Goal: Task Accomplishment & Management: Complete application form

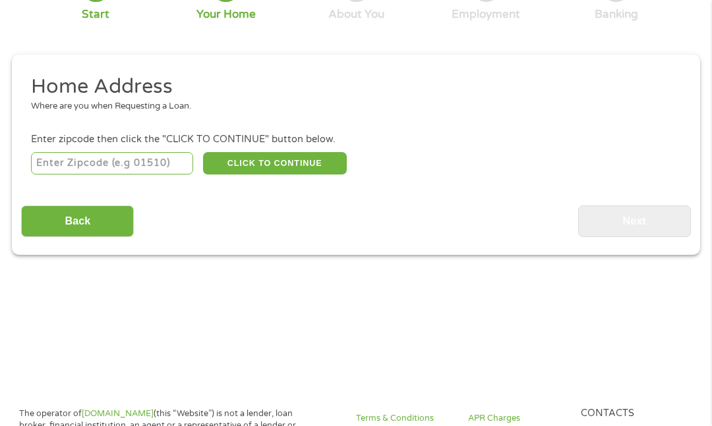
scroll to position [129, 0]
click at [154, 172] on input "number" at bounding box center [112, 163] width 163 height 22
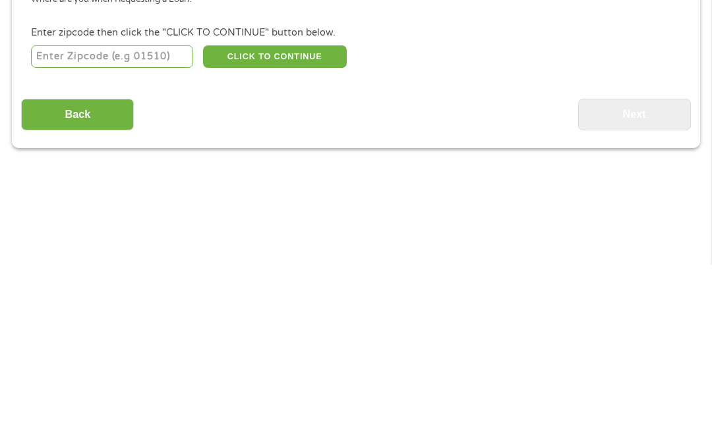
scroll to position [71, 0]
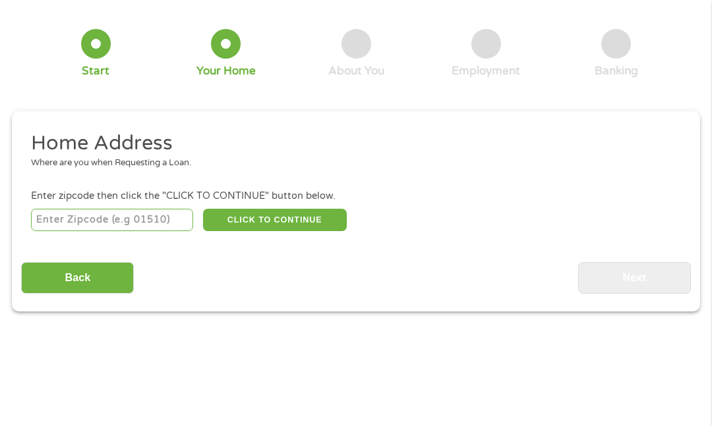
click at [147, 215] on input "number" at bounding box center [112, 220] width 163 height 22
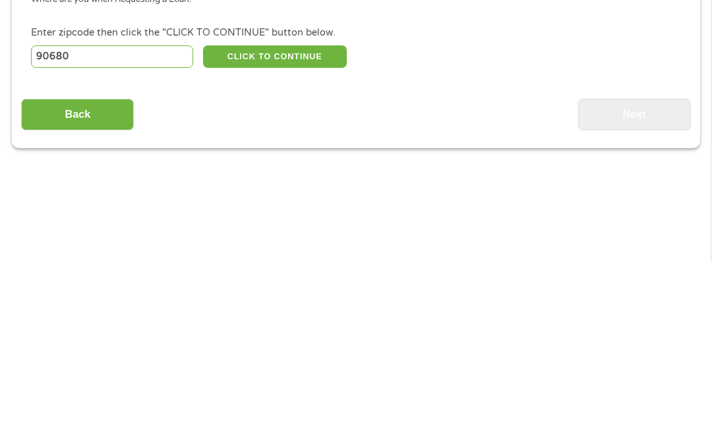
type input "90680"
click at [308, 210] on button "CLICK TO CONTINUE" at bounding box center [275, 221] width 144 height 22
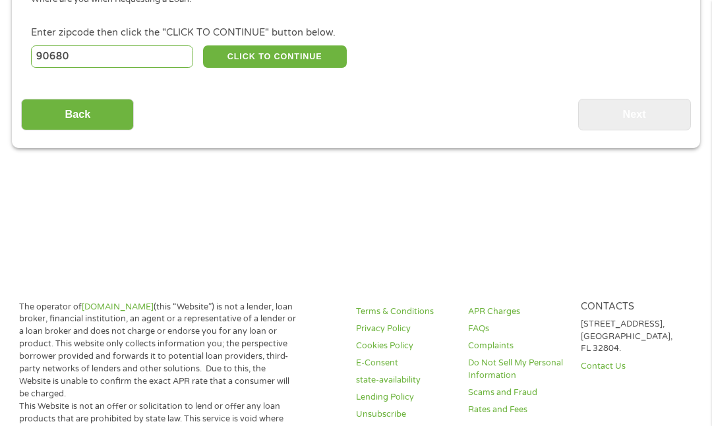
type input "90680"
type input "[PERSON_NAME]"
select select "[US_STATE]"
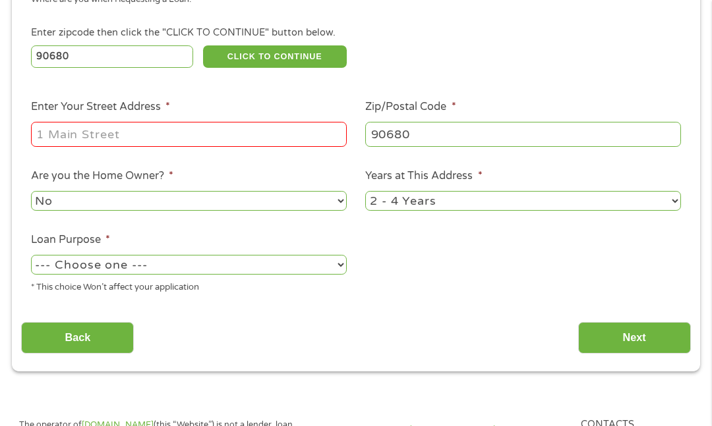
click at [260, 274] on select "--- Choose one --- Pay Bills Debt Consolidation Home Improvement Major Purchase…" at bounding box center [189, 264] width 316 height 19
select select "other"
click at [451, 210] on select "1 Year or less 1 - 2 Years 2 - 4 Years Over 4 Years" at bounding box center [523, 200] width 316 height 19
select select "60months"
click at [196, 144] on input "Enter Your Street Address *" at bounding box center [189, 134] width 316 height 25
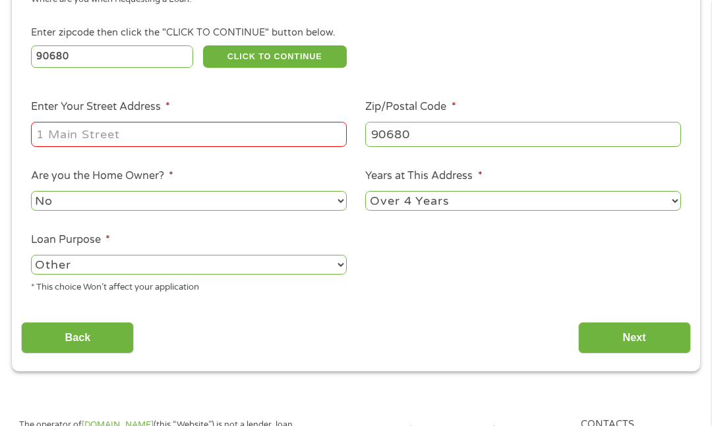
scroll to position [235, 0]
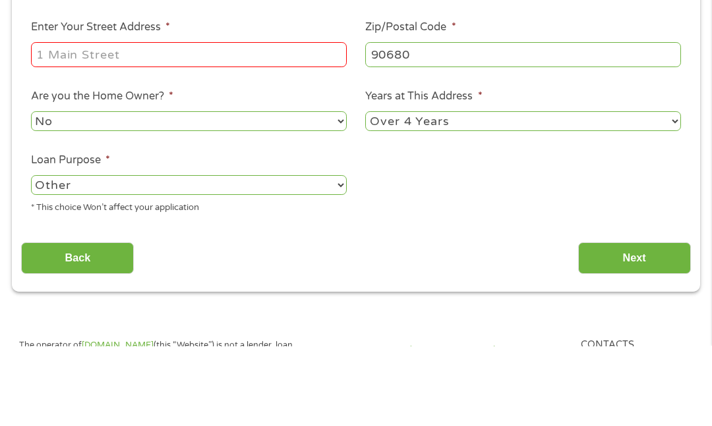
type input "G"
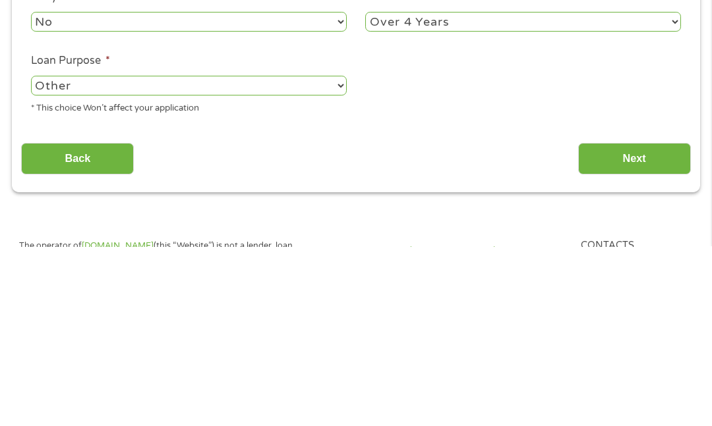
type input "[STREET_ADDRESS]"
click at [387, 88] on ul "Home Address Where are you when Requesting a Loan. Enter zipcode then click the…" at bounding box center [355, 136] width 669 height 337
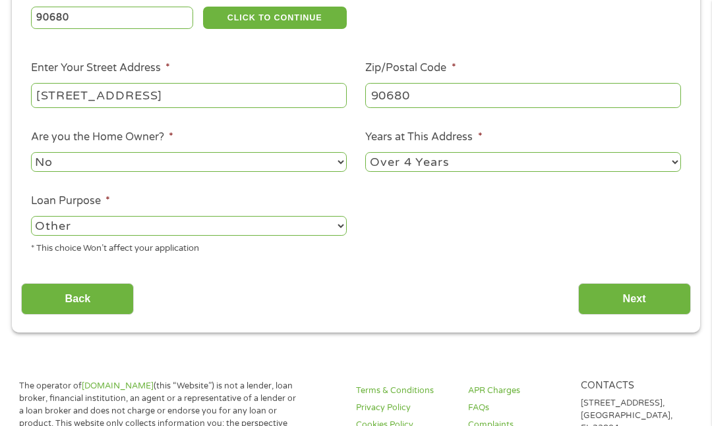
scroll to position [272, 0]
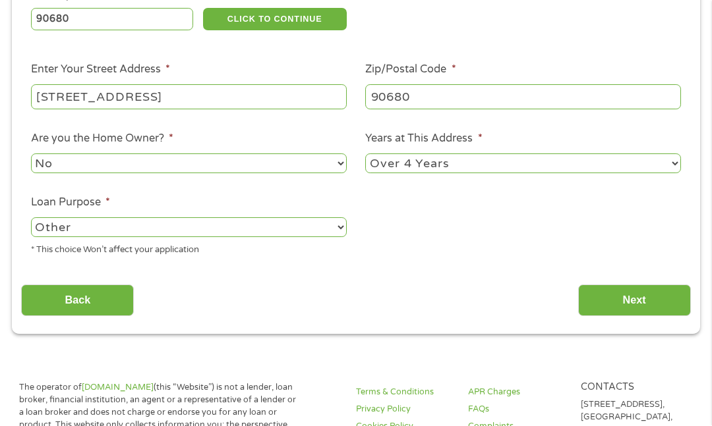
click at [635, 318] on input "Next" at bounding box center [634, 301] width 113 height 32
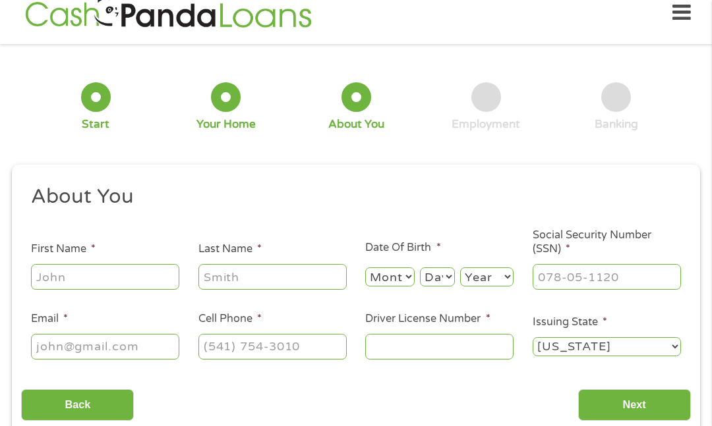
scroll to position [14, 0]
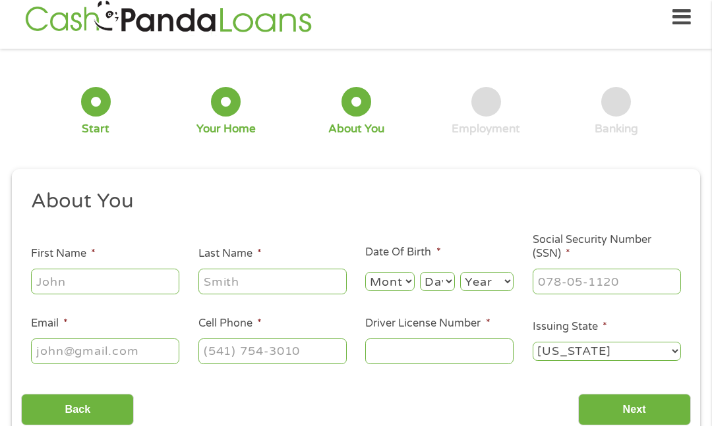
click at [114, 287] on input "First Name *" at bounding box center [105, 281] width 148 height 25
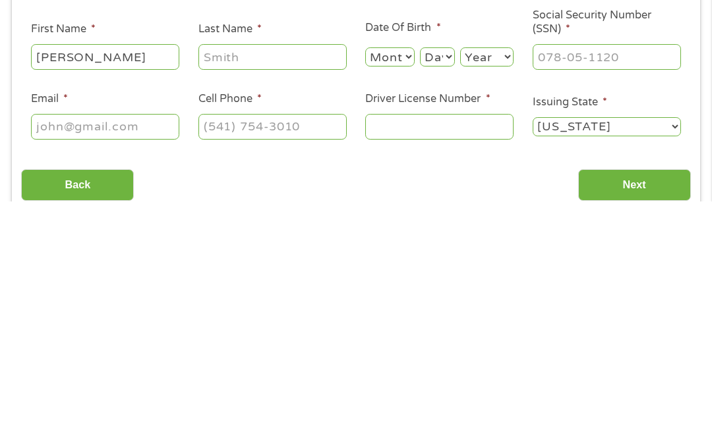
type input "[PERSON_NAME]"
click at [286, 269] on input "Last Name *" at bounding box center [272, 281] width 148 height 25
type input "[PERSON_NAME]"
click at [385, 272] on select "Month 1 2 3 4 5 6 7 8 9 10 11 12" at bounding box center [389, 281] width 49 height 19
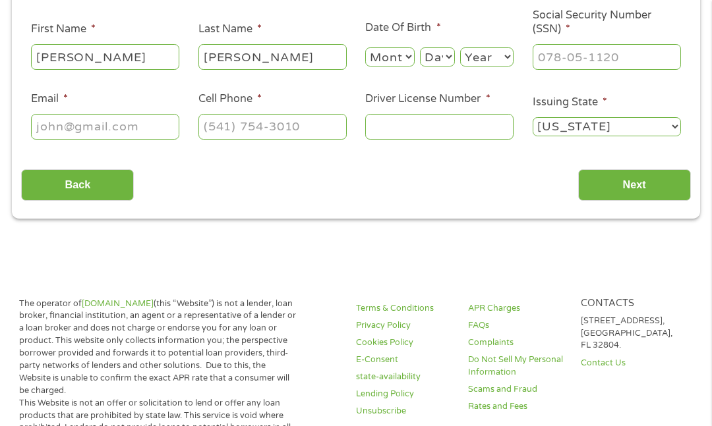
select select "6"
click at [441, 59] on select "Day 1 2 3 4 5 6 7 8 9 10 11 12 13 14 15 16 17 18 19 20 21 22 23 24 25 26 27 28 …" at bounding box center [437, 56] width 35 height 19
select select "16"
click at [497, 55] on select "Year [DATE] 2006 2005 2004 2003 2002 2001 2000 1999 1998 1997 1996 1995 1994 19…" at bounding box center [486, 56] width 53 height 19
select select "1956"
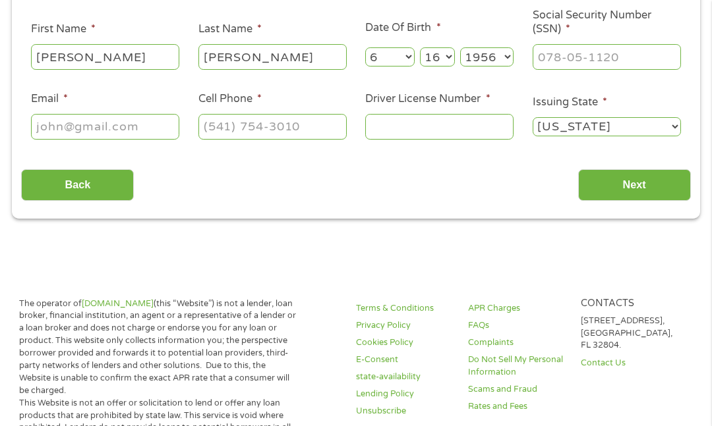
click at [582, 62] on input "Social Security Number (SSN) *" at bounding box center [606, 56] width 148 height 25
type input "556-25-6502"
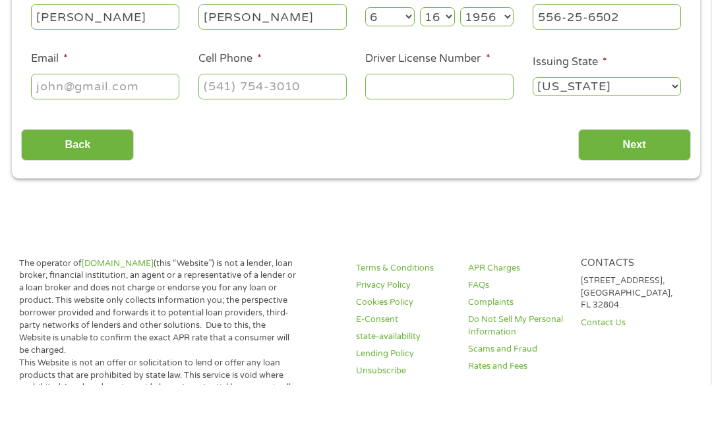
click at [150, 115] on input "Email *" at bounding box center [105, 127] width 148 height 25
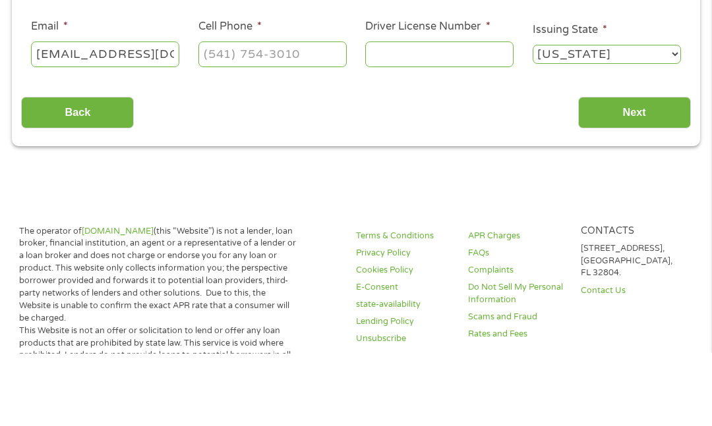
type input "[EMAIL_ADDRESS][DOMAIN_NAME]"
click at [318, 115] on input "Cell Phone *" at bounding box center [272, 127] width 148 height 25
type input "[PHONE_NUMBER]"
click at [427, 115] on input "Driver License Number *" at bounding box center [439, 127] width 148 height 25
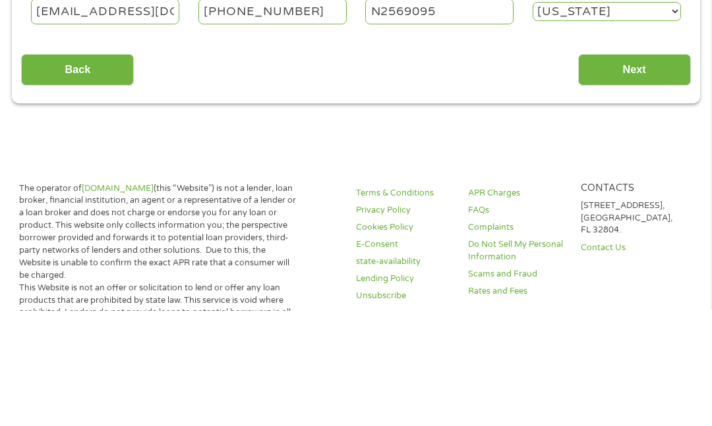
type input "N2569095"
click at [623, 170] on input "Next" at bounding box center [634, 186] width 113 height 32
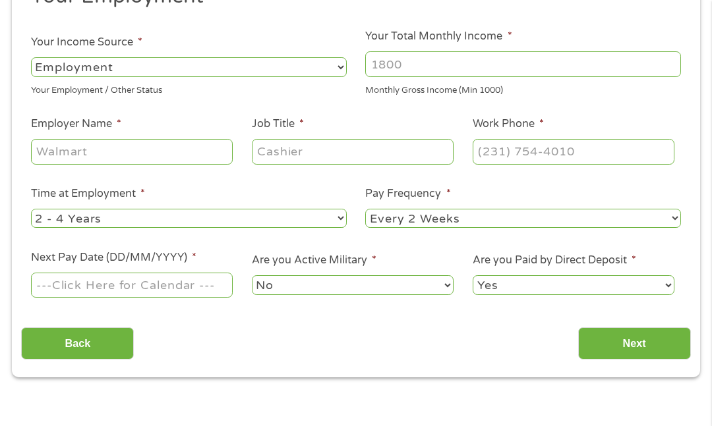
scroll to position [218, 0]
click at [273, 69] on select "--- Choose one --- Employment [DEMOGRAPHIC_DATA] Benefits" at bounding box center [189, 67] width 316 height 19
select select "benefits"
type input "Other"
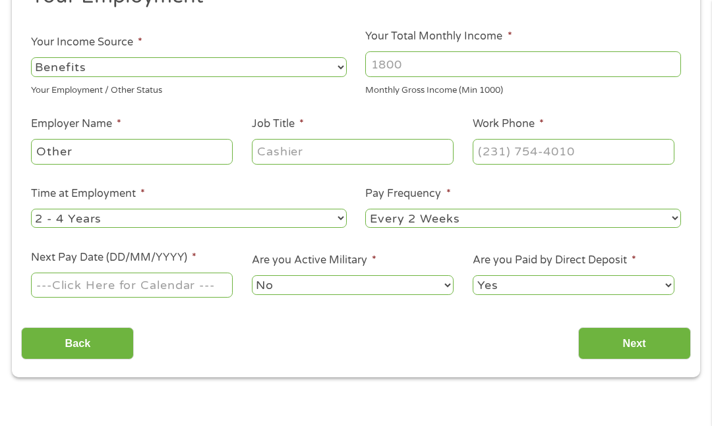
type input "[PHONE_NUMBER]"
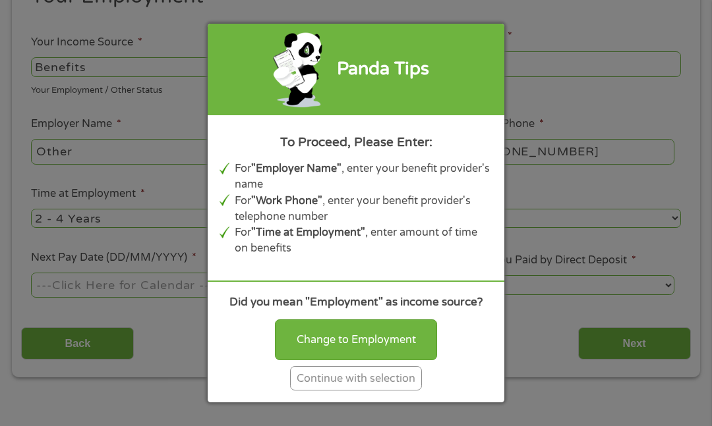
click at [370, 355] on div "Change to Employment" at bounding box center [356, 340] width 162 height 41
select select "fullTime"
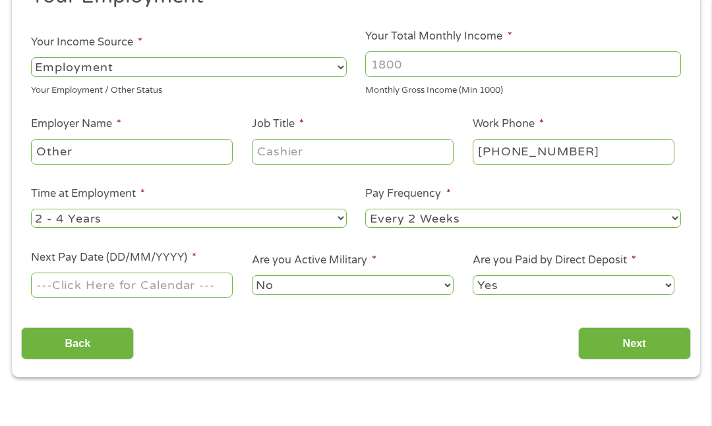
click at [445, 67] on input "Your Total Monthly Income *" at bounding box center [523, 63] width 316 height 25
click at [519, 74] on input "Your Total Monthly Income *" at bounding box center [523, 64] width 316 height 25
type input "2947"
click at [311, 77] on select "--- Choose one --- Employment [DEMOGRAPHIC_DATA] Benefits" at bounding box center [189, 67] width 316 height 19
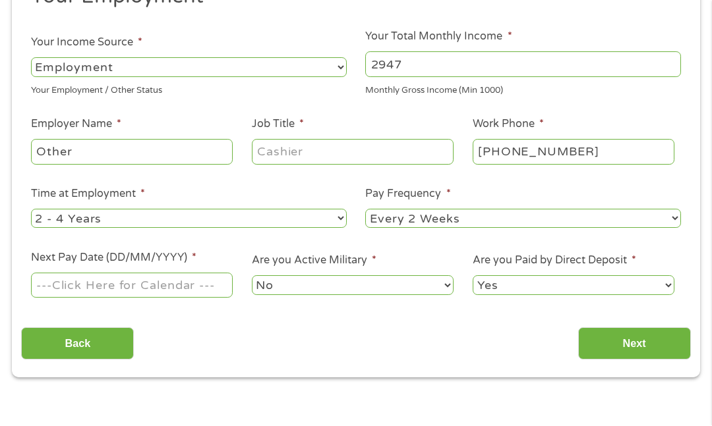
scroll to position [219, 0]
select select "benefits"
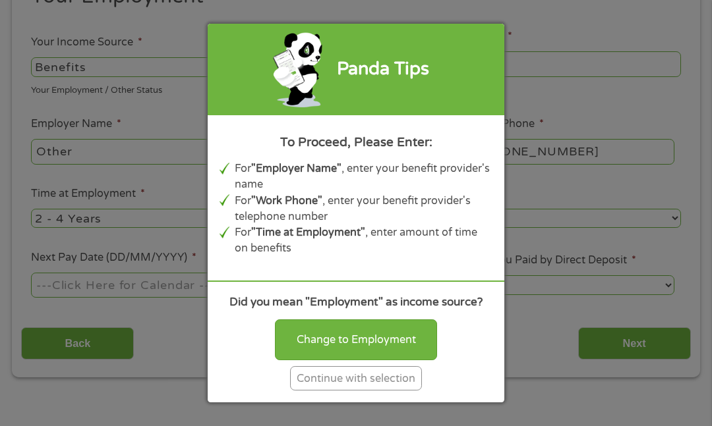
click at [393, 391] on div "Continue with selection" at bounding box center [356, 378] width 132 height 24
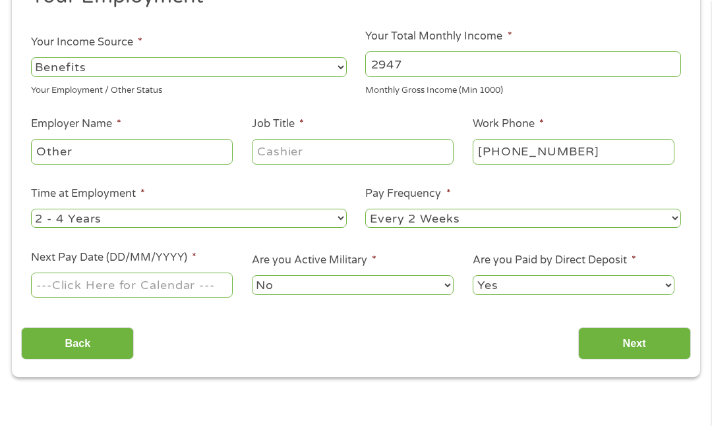
click at [198, 159] on input "Other" at bounding box center [132, 151] width 202 height 25
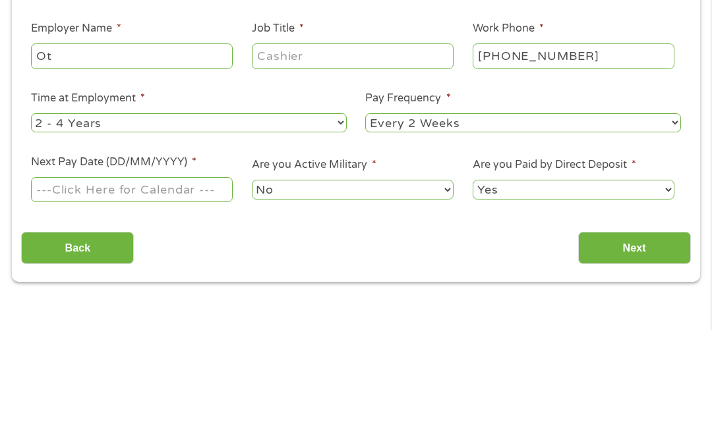
type input "O"
type input "SSA&VA"
click at [322, 140] on input "Job Title *" at bounding box center [353, 152] width 202 height 25
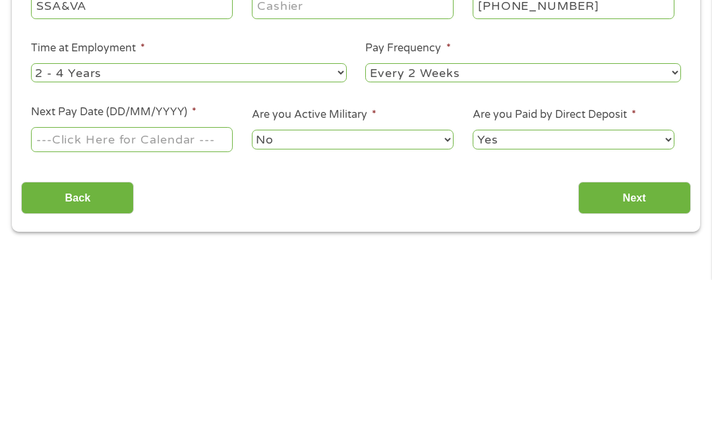
click at [324, 210] on select "--- Choose one --- 1 Year or less 1 - 2 Years 2 - 4 Years Over 4 Years" at bounding box center [189, 219] width 316 height 19
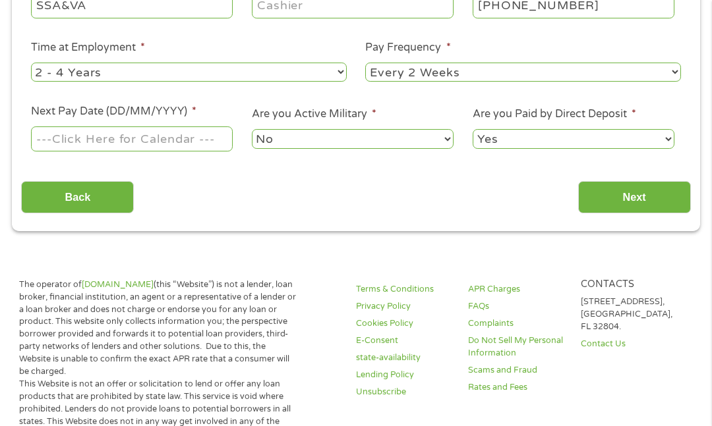
click at [457, 82] on select "--- Choose one --- Every 2 Weeks Every Week Monthly Semi-Monthly" at bounding box center [523, 72] width 316 height 19
select select "monthly"
click at [138, 144] on input "Next Pay Date (DD/MM/YYYY) *" at bounding box center [132, 139] width 202 height 25
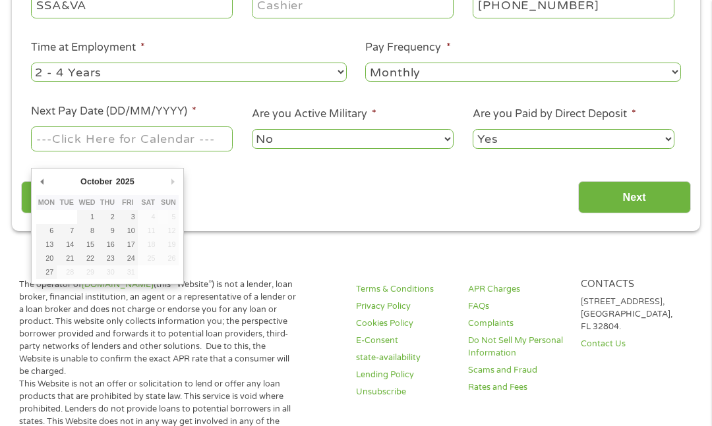
type input "[DATE]"
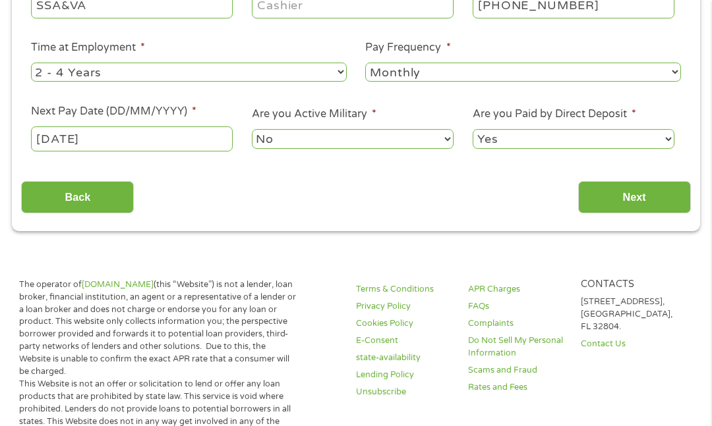
click at [318, 82] on select "--- Choose one --- 1 Year or less 1 - 2 Years 2 - 4 Years Over 4 Years" at bounding box center [189, 72] width 316 height 19
select select "12months"
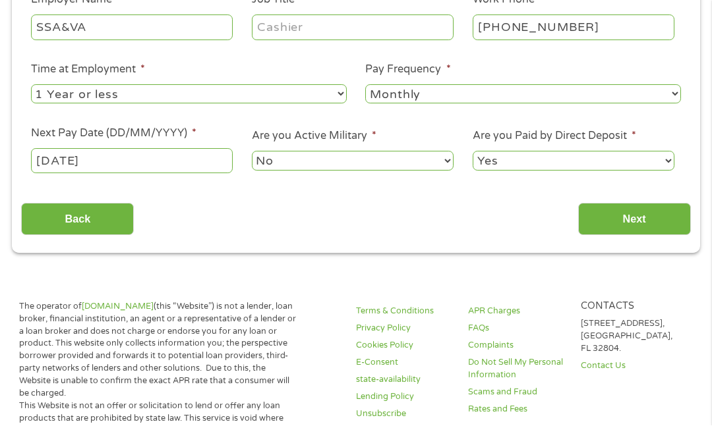
scroll to position [344, 0]
click at [627, 235] on input "Next" at bounding box center [634, 218] width 113 height 32
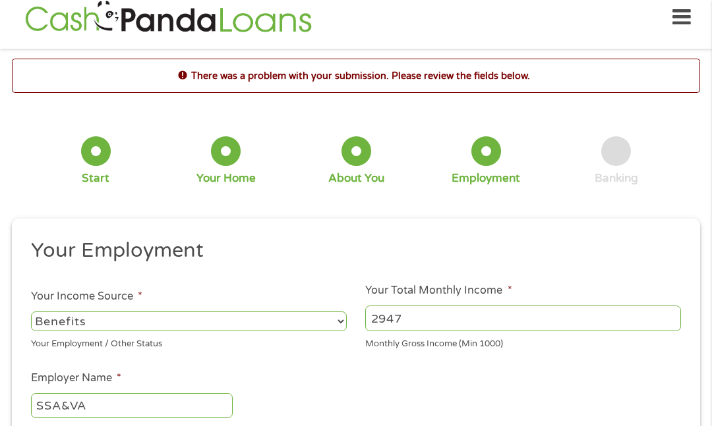
scroll to position [5, 0]
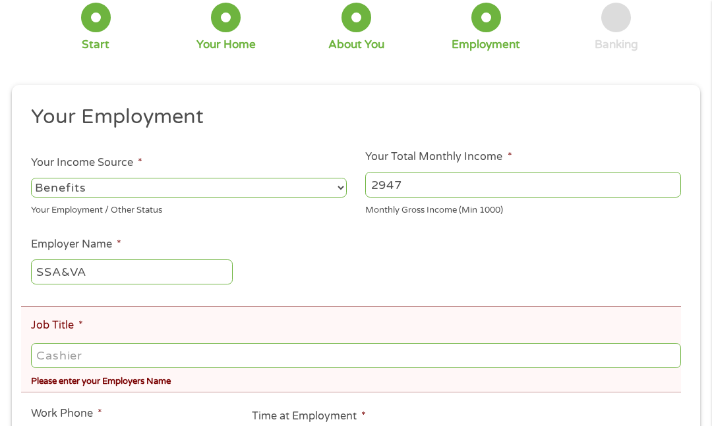
click at [383, 368] on input "Job Title *" at bounding box center [356, 355] width 650 height 25
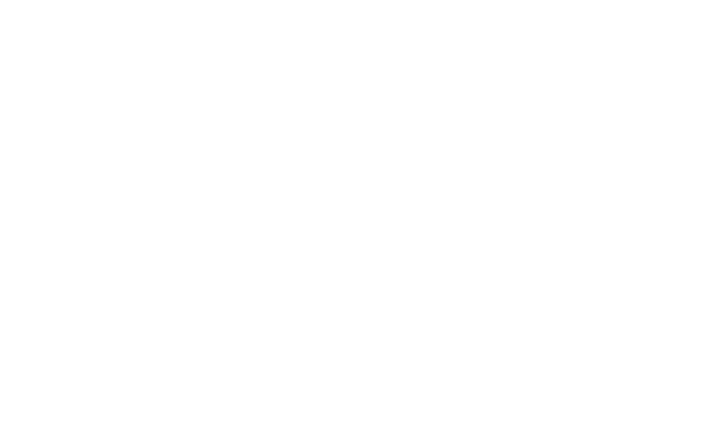
scroll to position [0, 0]
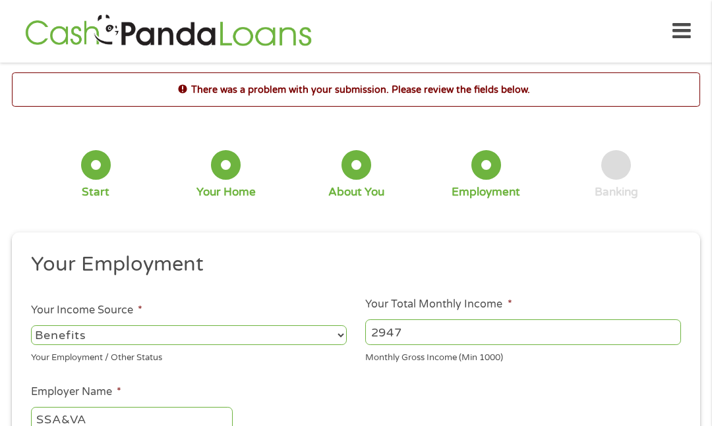
click at [251, 345] on select "--- Choose one --- Employment [DEMOGRAPHIC_DATA] Benefits" at bounding box center [189, 335] width 316 height 19
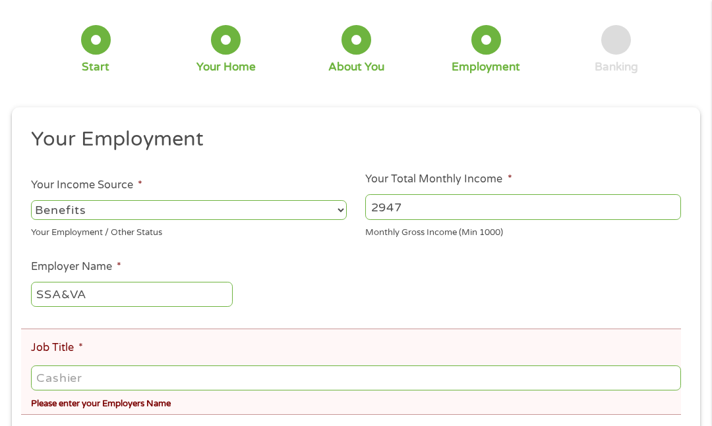
scroll to position [134, 0]
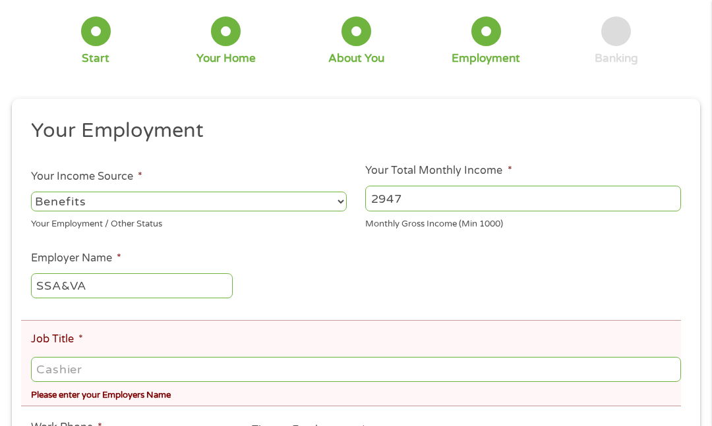
click at [339, 382] on input "Job Title *" at bounding box center [356, 369] width 650 height 25
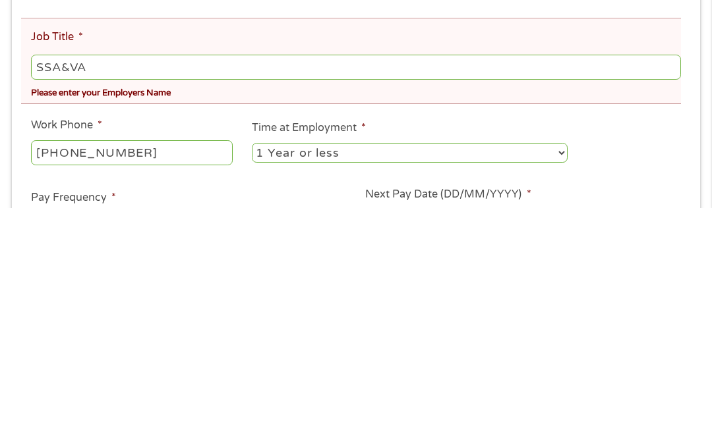
scroll to position [437, 0]
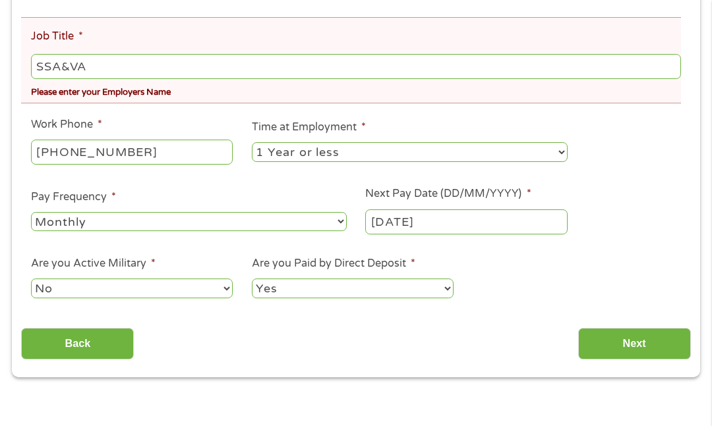
type input "SSA&VA"
click at [635, 360] on input "Next" at bounding box center [634, 344] width 113 height 32
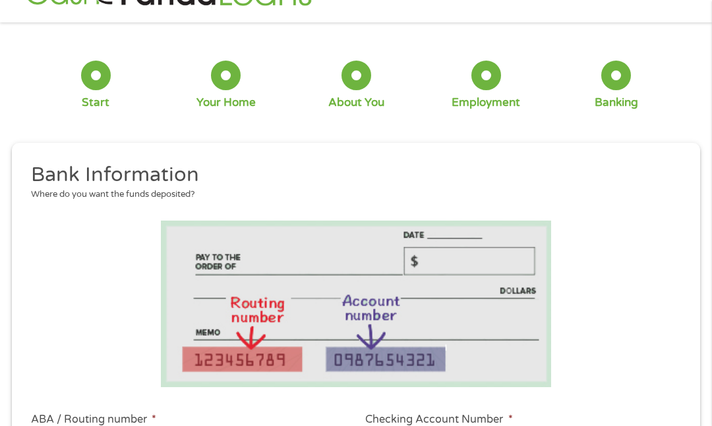
scroll to position [14, 0]
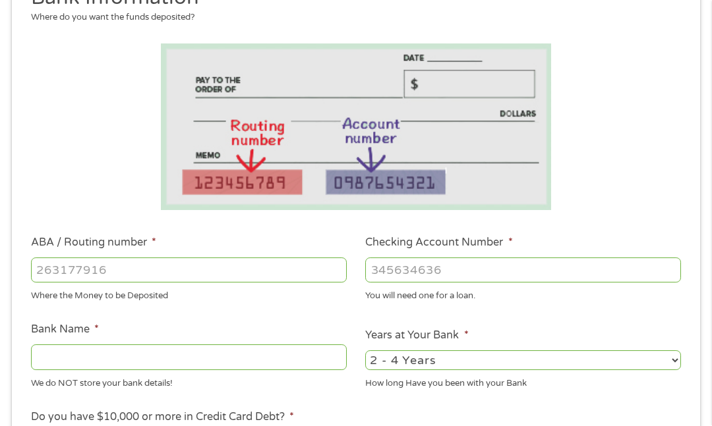
click at [607, 370] on select "2 - 4 Years 6 - 12 Months 1 - 2 Years Over 4 Years" at bounding box center [523, 360] width 316 height 19
select select "24months"
click at [54, 361] on input "Bank Name *" at bounding box center [189, 357] width 316 height 25
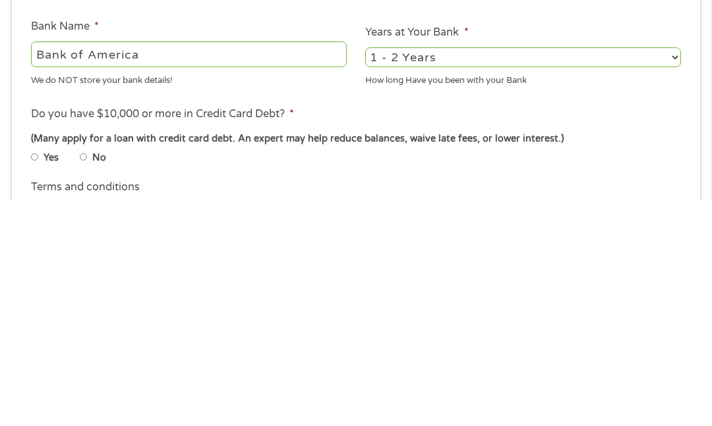
scroll to position [297, 0]
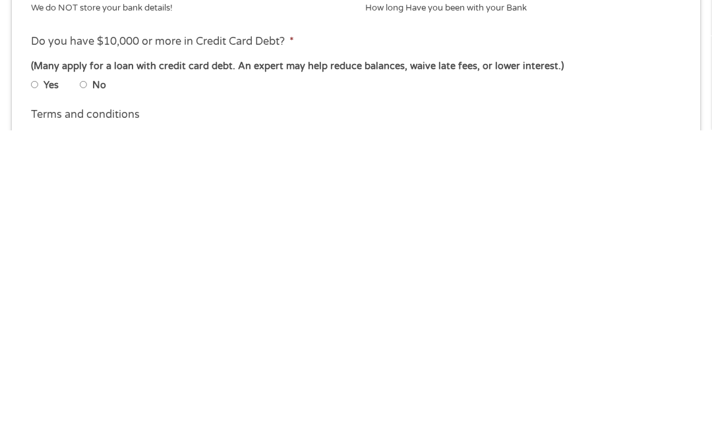
type input "Bank of America"
click at [88, 378] on input "No" at bounding box center [84, 382] width 8 height 8
radio input "true"
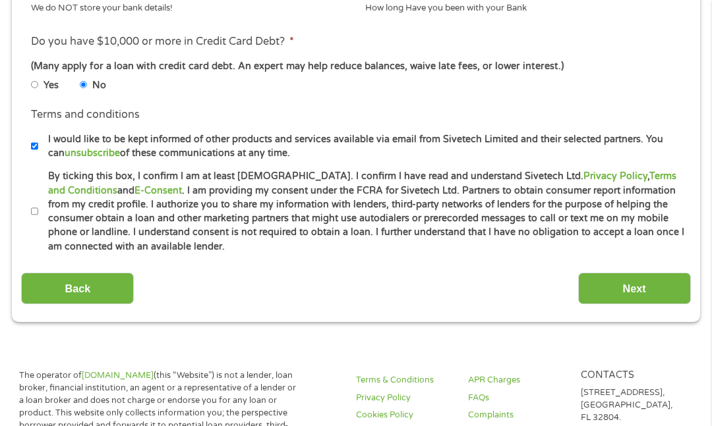
click at [39, 150] on input "I would like to be kept informed of other products and services available via e…" at bounding box center [35, 146] width 8 height 8
checkbox input "false"
click at [38, 215] on input "By ticking this box, I confirm I am at least [DEMOGRAPHIC_DATA]. I confirm I ha…" at bounding box center [35, 212] width 8 height 8
checkbox input "true"
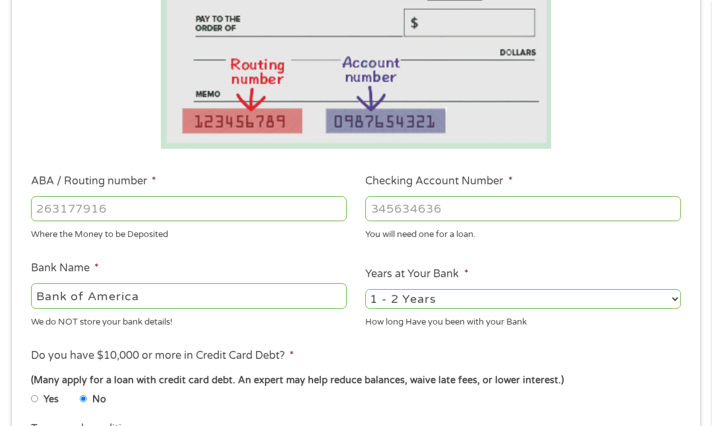
scroll to position [278, 0]
click at [262, 212] on input "ABA / Routing number *" at bounding box center [189, 208] width 316 height 25
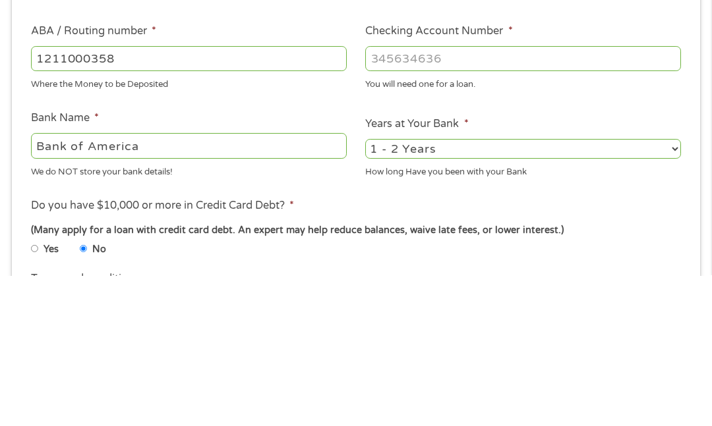
type input "1211000358"
click at [540, 197] on input "Checking Account Number *" at bounding box center [523, 209] width 316 height 25
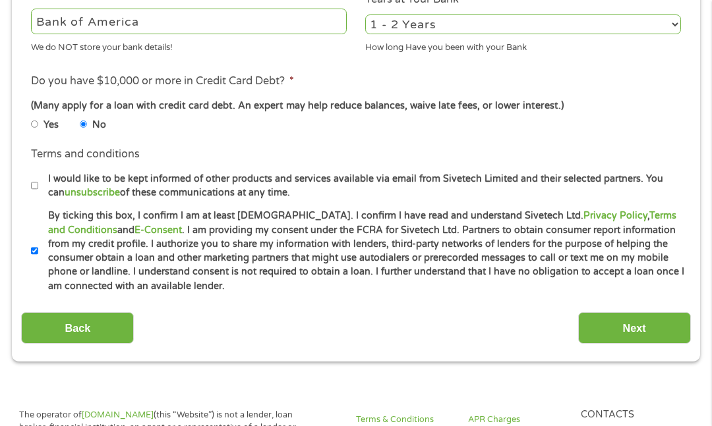
scroll to position [565, 0]
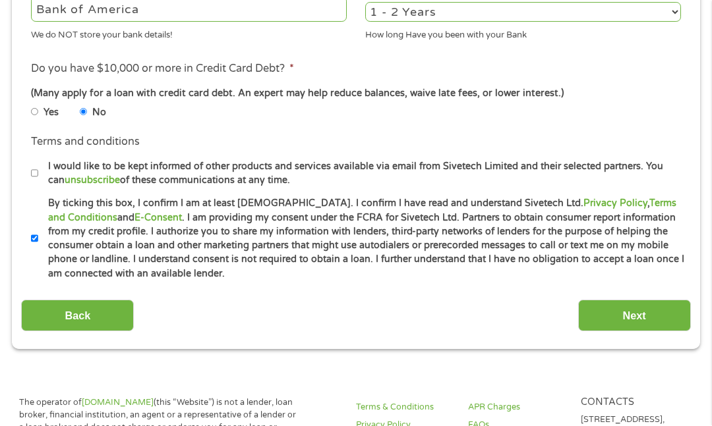
type input "325205786888"
click at [626, 333] on input "Next" at bounding box center [634, 316] width 113 height 32
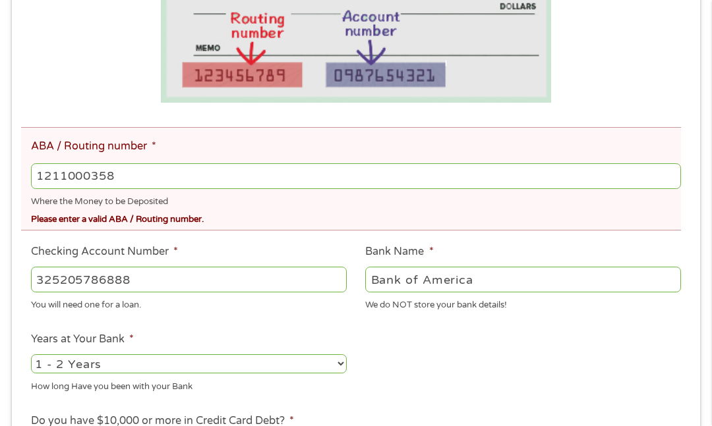
scroll to position [374, 0]
click at [215, 186] on input "1211000358" at bounding box center [356, 175] width 650 height 25
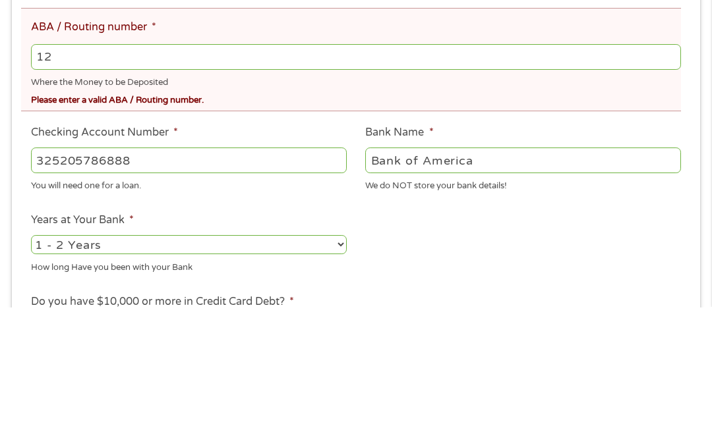
type input "1"
type input "121000358"
type input "BANK OF AMERICA NA"
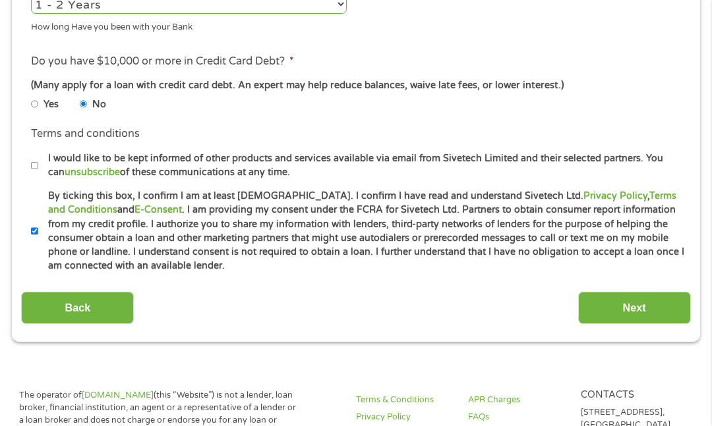
scroll to position [780, 0]
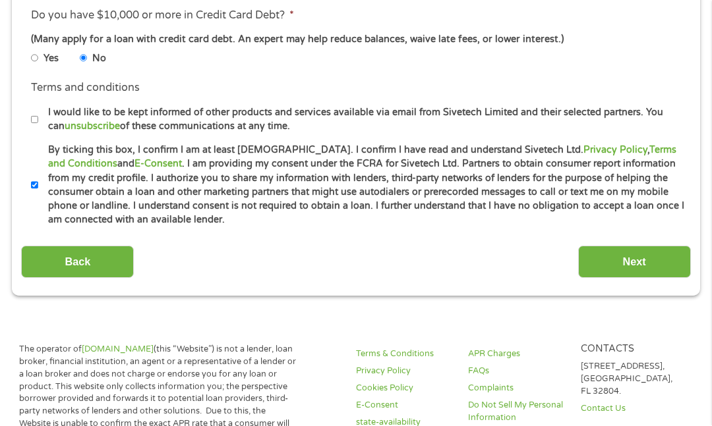
type input "121000358"
click at [639, 279] on input "Next" at bounding box center [634, 262] width 113 height 32
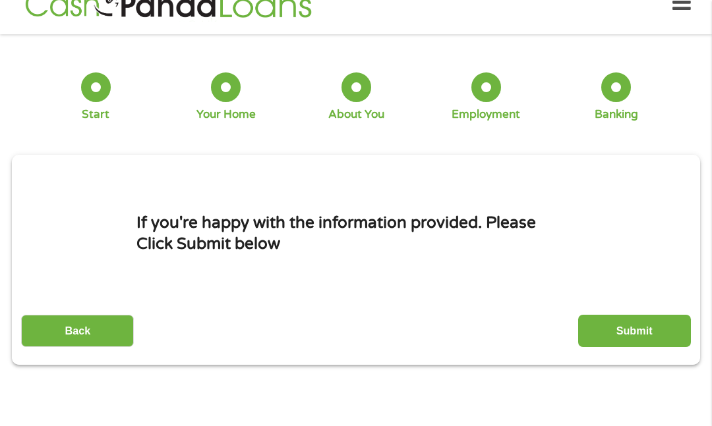
scroll to position [14, 0]
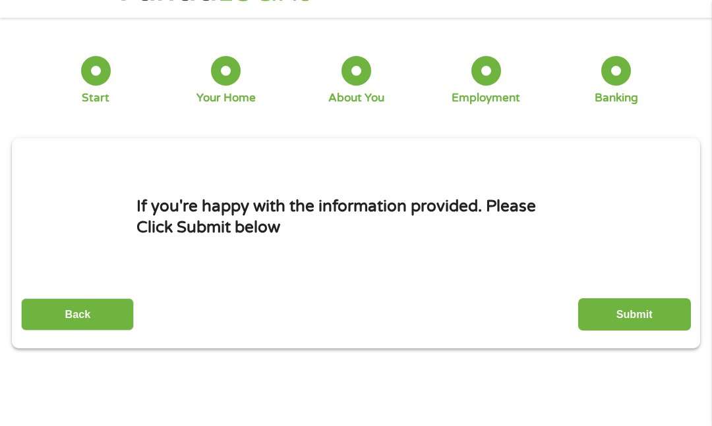
click at [629, 324] on input "Submit" at bounding box center [634, 315] width 113 height 32
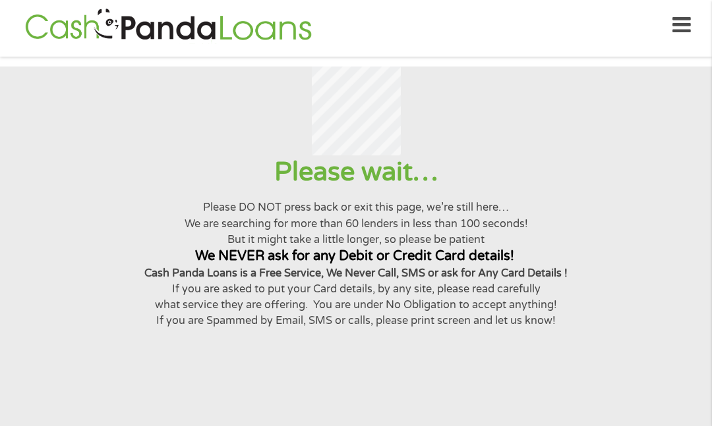
scroll to position [0, 0]
